Goal: Transaction & Acquisition: Purchase product/service

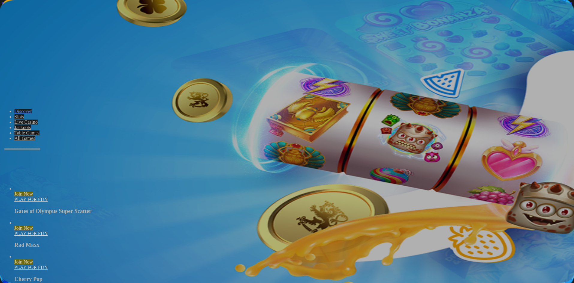
click at [31, 24] on span "Log in" at bounding box center [31, 21] width 11 height 4
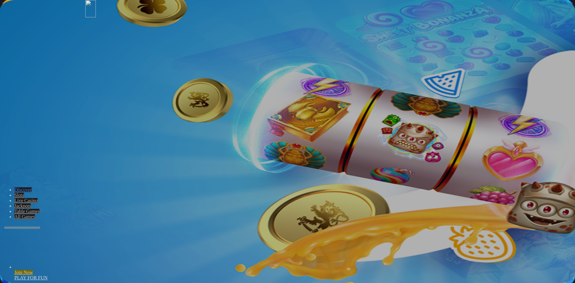
click at [96, 17] on img at bounding box center [90, 8] width 10 height 17
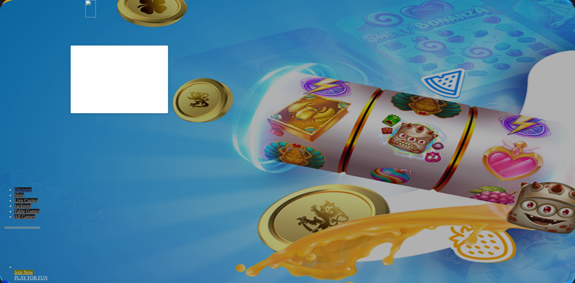
type input "**********"
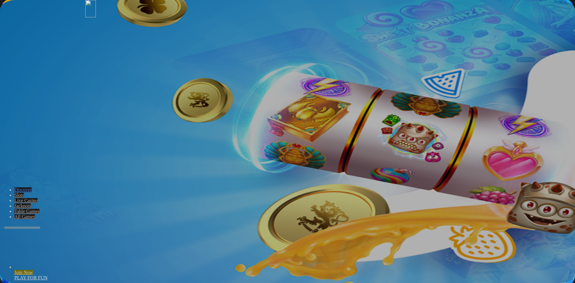
click at [18, 122] on button "Log In" at bounding box center [10, 125] width 16 height 6
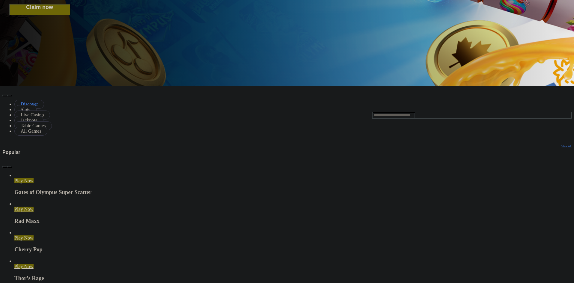
scroll to position [240, 0]
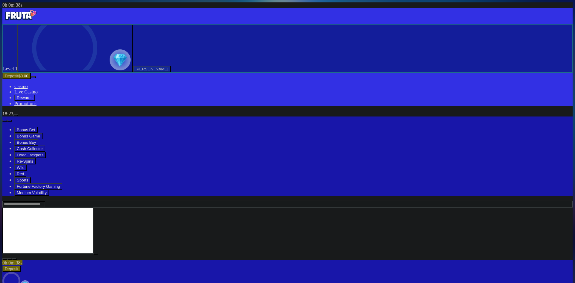
click at [31, 79] on button "Deposit $0.00" at bounding box center [16, 76] width 28 height 6
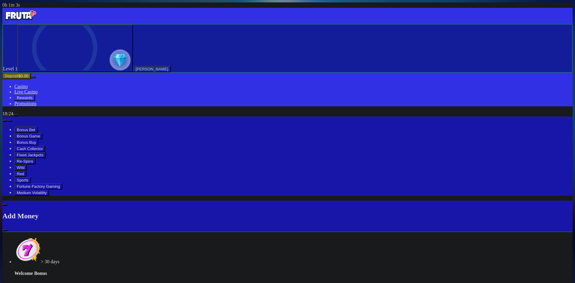
click at [5, 205] on span "chevron-left icon" at bounding box center [5, 205] width 0 height 0
click at [22, 255] on span "Withdraw" at bounding box center [13, 257] width 17 height 4
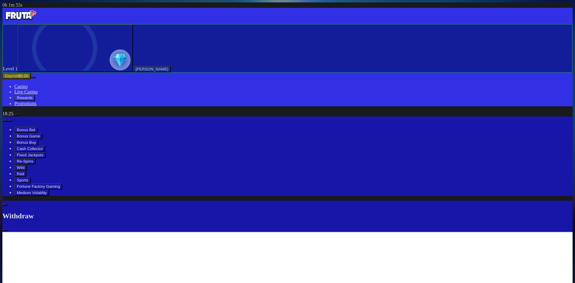
click at [5, 205] on span "chevron-left icon" at bounding box center [5, 205] width 0 height 0
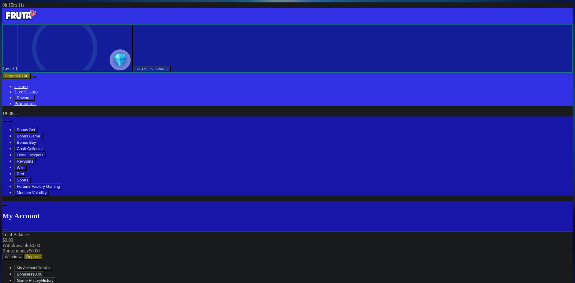
click at [40, 255] on span "Deposit" at bounding box center [32, 257] width 13 height 4
click at [124, 237] on div "> 30 days Welcome Bonus 100% up to $1,000 + Free Spins Add Bonus" at bounding box center [293, 273] width 558 height 72
